Goal: Go to known website: Access a specific website the user already knows

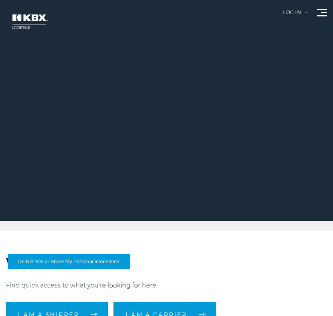
click at [296, 10] on div "Log in" at bounding box center [295, 15] width 24 height 11
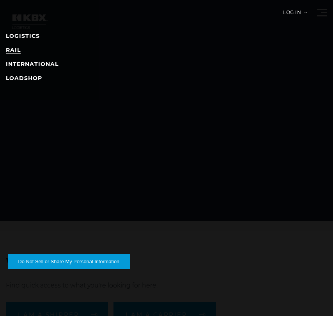
click at [18, 50] on link "RAIL" at bounding box center [13, 49] width 15 height 7
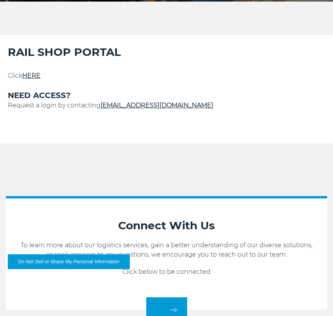
scroll to position [220, 0]
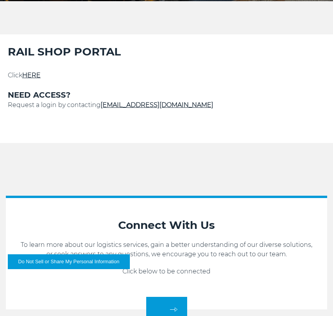
click at [33, 75] on link "HERE" at bounding box center [31, 74] width 18 height 7
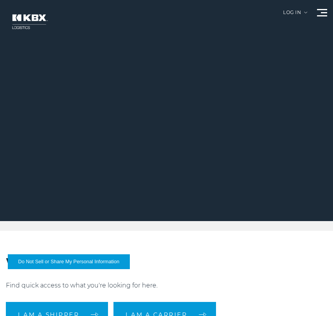
click at [293, 11] on div "Log in" at bounding box center [295, 15] width 24 height 11
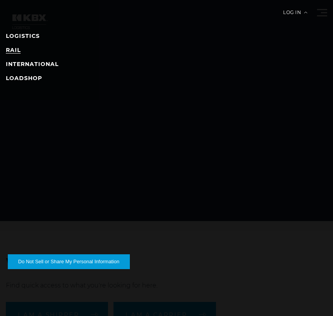
click at [16, 51] on link "RAIL" at bounding box center [13, 49] width 15 height 7
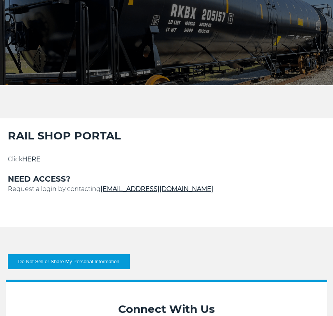
scroll to position [138, 0]
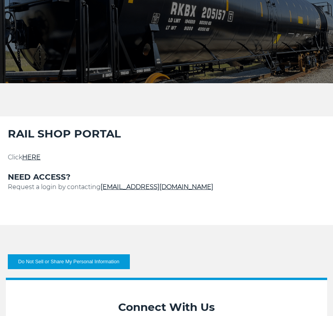
click at [36, 158] on link "HERE" at bounding box center [31, 156] width 18 height 7
